Goal: Information Seeking & Learning: Learn about a topic

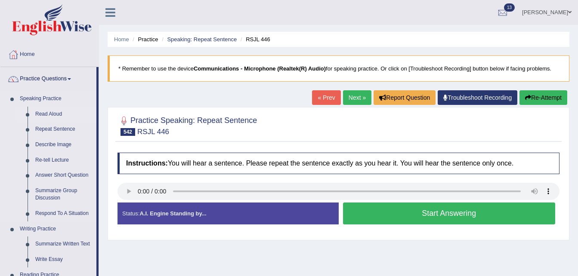
drag, startPoint x: 0, startPoint y: 0, endPoint x: 52, endPoint y: 111, distance: 122.4
click at [52, 111] on link "Read Aloud" at bounding box center [63, 114] width 65 height 15
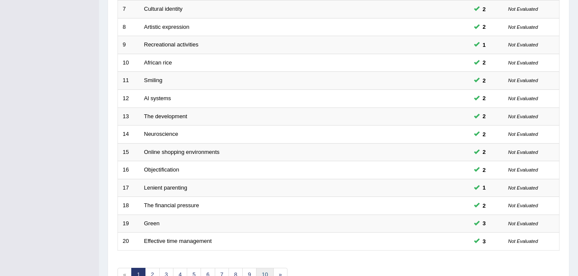
click at [266, 269] on link "10" at bounding box center [264, 275] width 17 height 14
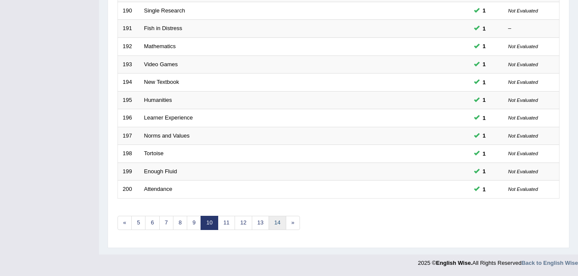
click at [272, 224] on link "14" at bounding box center [276, 223] width 17 height 14
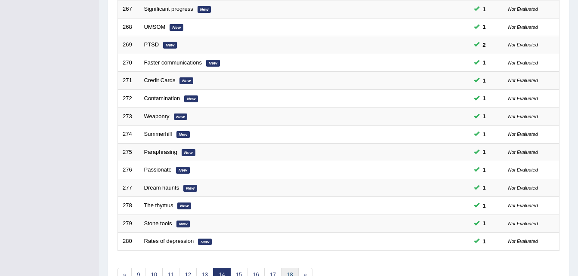
click at [292, 271] on link "18" at bounding box center [289, 275] width 17 height 14
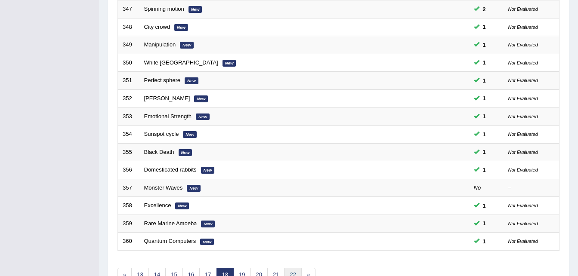
click at [295, 272] on link "22" at bounding box center [292, 275] width 17 height 14
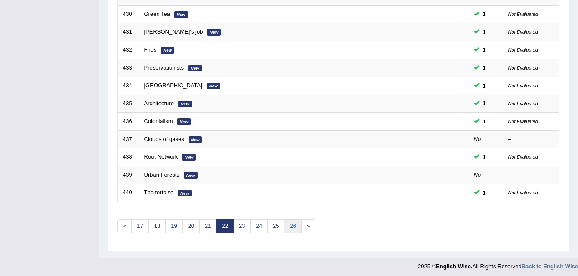
click at [290, 227] on link "26" at bounding box center [292, 226] width 17 height 14
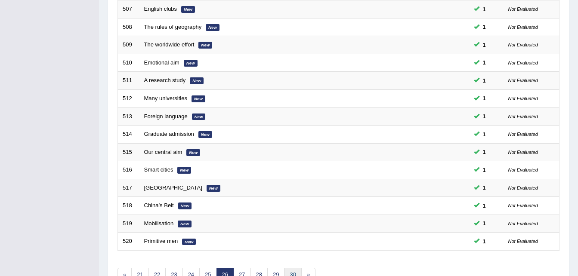
click at [292, 271] on link "30" at bounding box center [292, 275] width 17 height 14
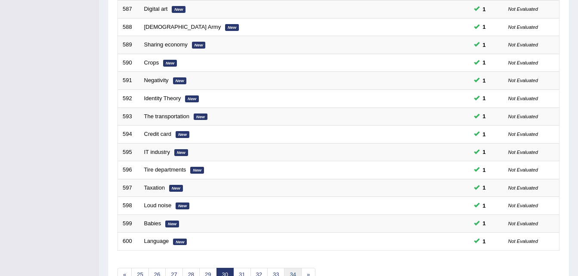
click at [296, 270] on link "34" at bounding box center [292, 275] width 17 height 14
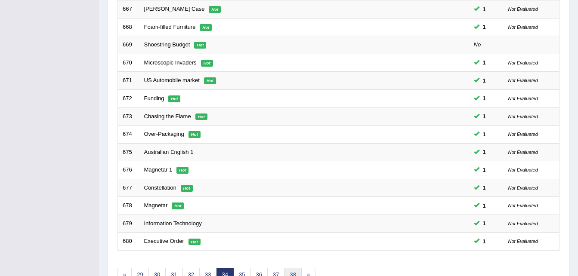
click at [294, 272] on link "38" at bounding box center [292, 275] width 17 height 14
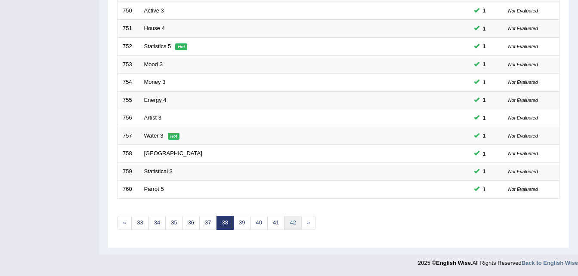
click at [292, 227] on link "42" at bounding box center [292, 223] width 17 height 14
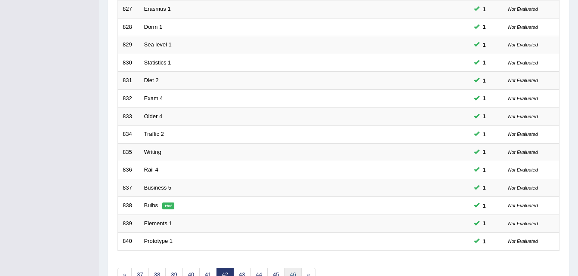
click at [289, 271] on link "46" at bounding box center [292, 275] width 17 height 14
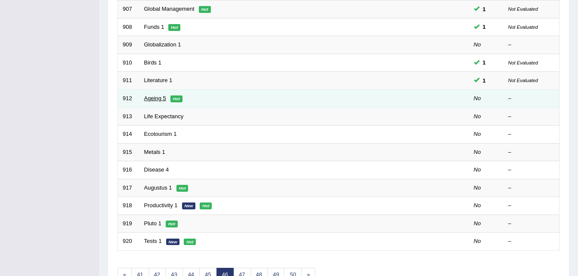
click at [150, 96] on link "Ageing 5" at bounding box center [155, 98] width 22 height 6
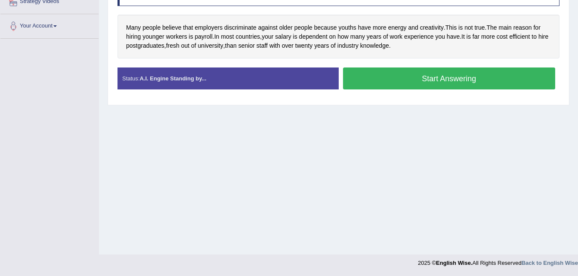
click at [419, 83] on button "Start Answering" at bounding box center [449, 79] width 212 height 22
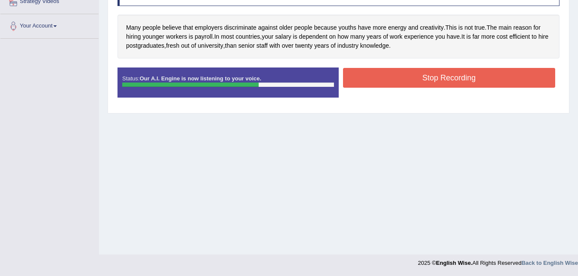
click at [419, 83] on button "Stop Recording" at bounding box center [449, 78] width 212 height 20
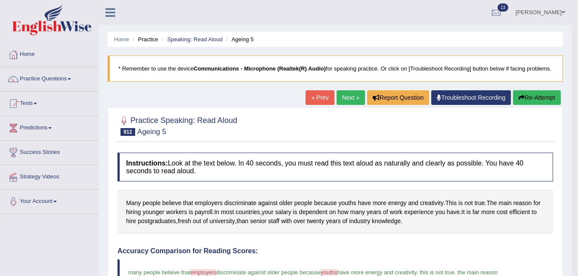
click at [339, 95] on link "Next »" at bounding box center [350, 97] width 28 height 15
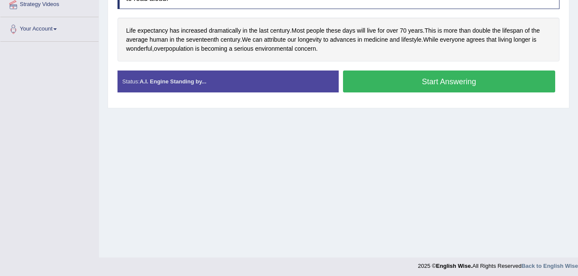
scroll to position [175, 0]
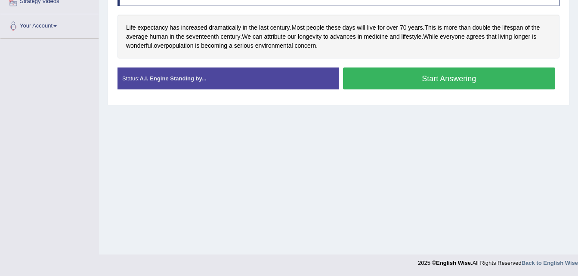
click at [387, 74] on button "Start Answering" at bounding box center [449, 79] width 212 height 22
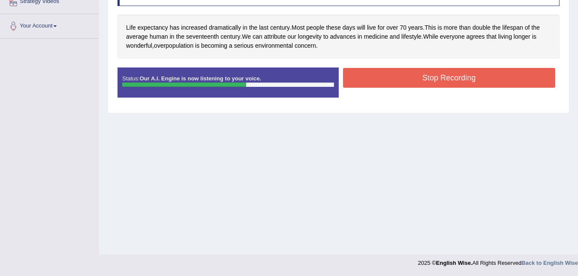
click at [398, 78] on button "Stop Recording" at bounding box center [449, 78] width 212 height 20
